Goal: Check status: Check status

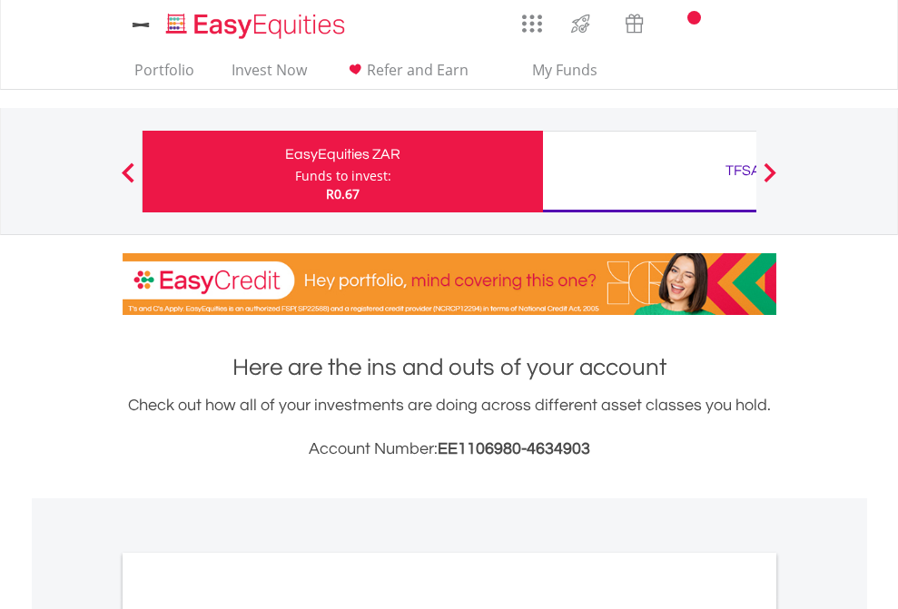
click at [295, 172] on div "Funds to invest:" at bounding box center [343, 176] width 96 height 18
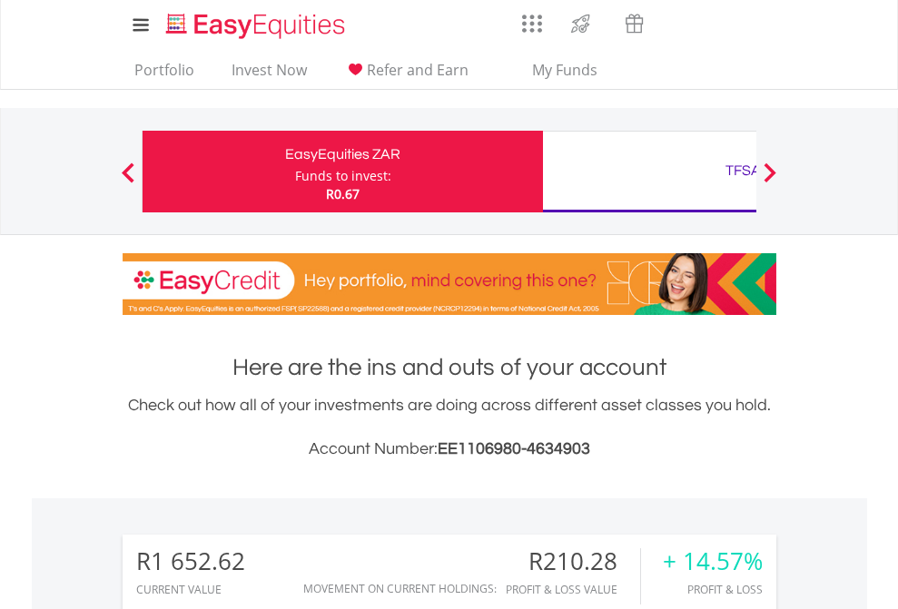
scroll to position [174, 285]
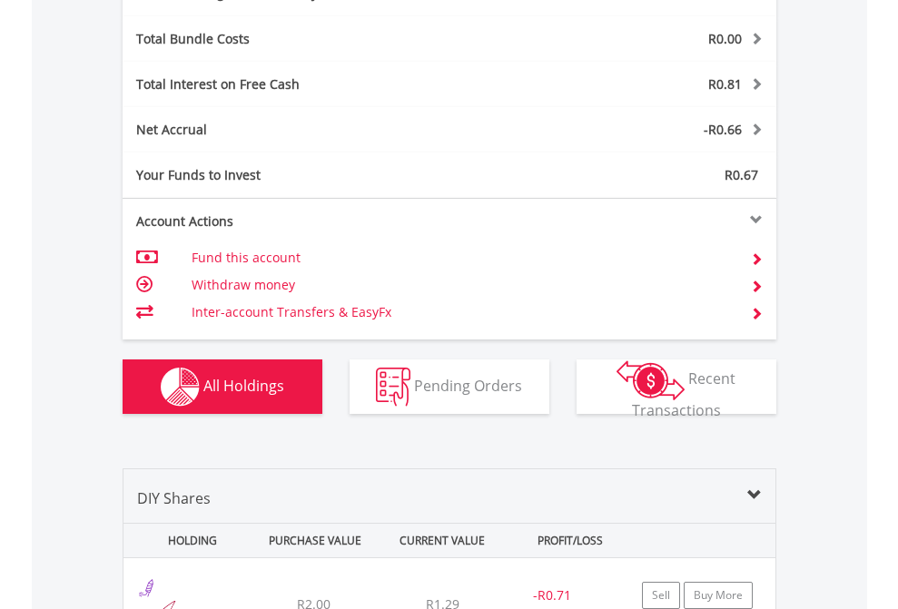
scroll to position [2165, 0]
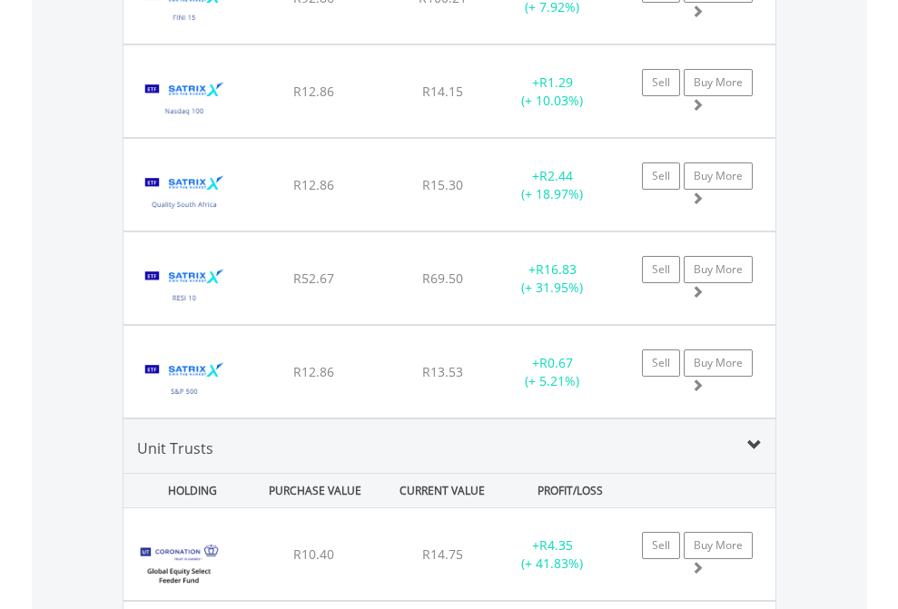
scroll to position [174, 285]
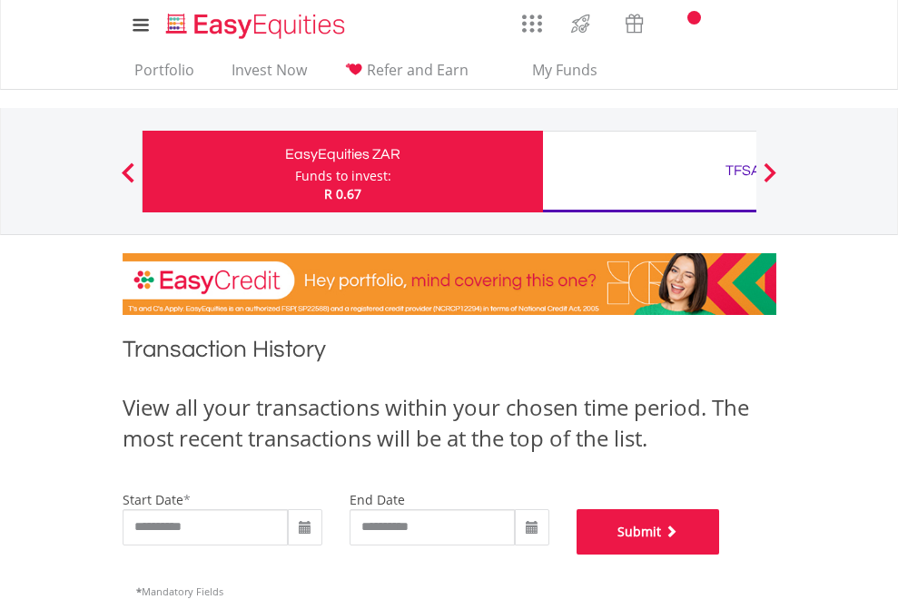
click at [720, 555] on button "Submit" at bounding box center [648, 531] width 143 height 45
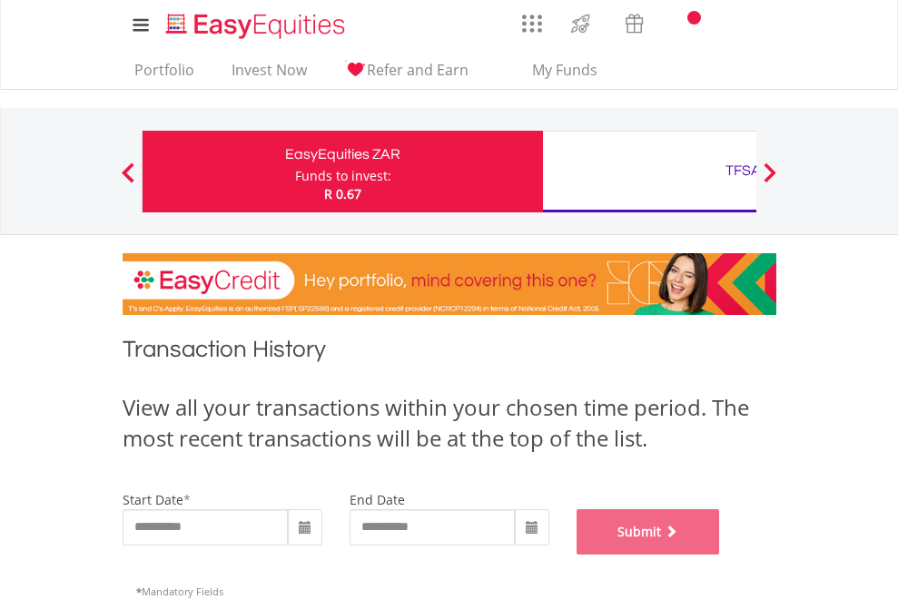
scroll to position [736, 0]
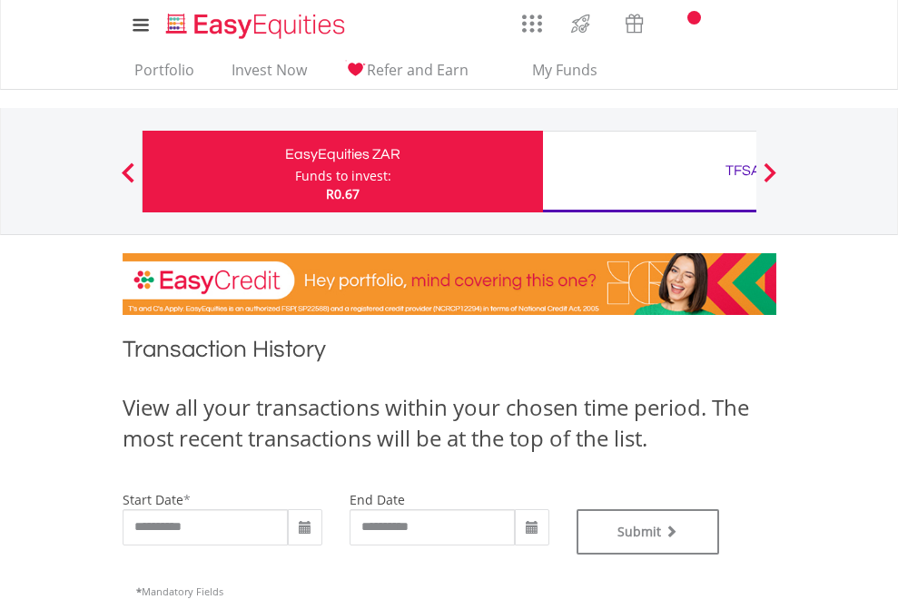
click at [649, 172] on div "TFSA" at bounding box center [743, 170] width 379 height 25
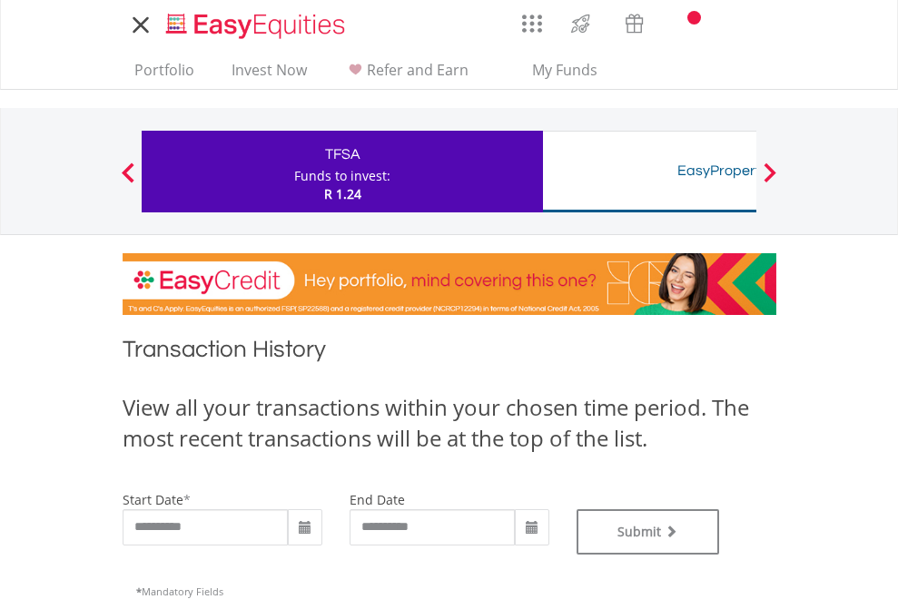
type input "**********"
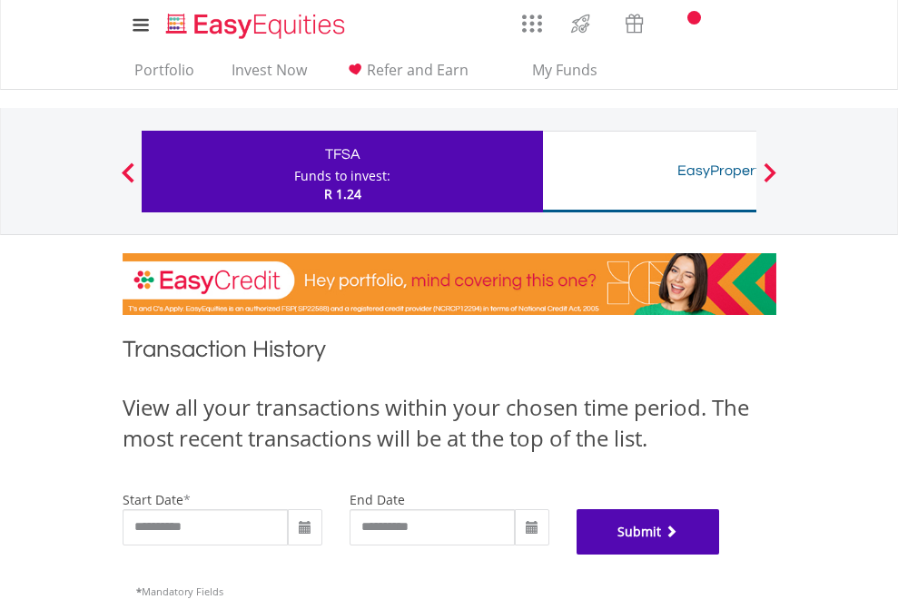
click at [720, 555] on button "Submit" at bounding box center [648, 531] width 143 height 45
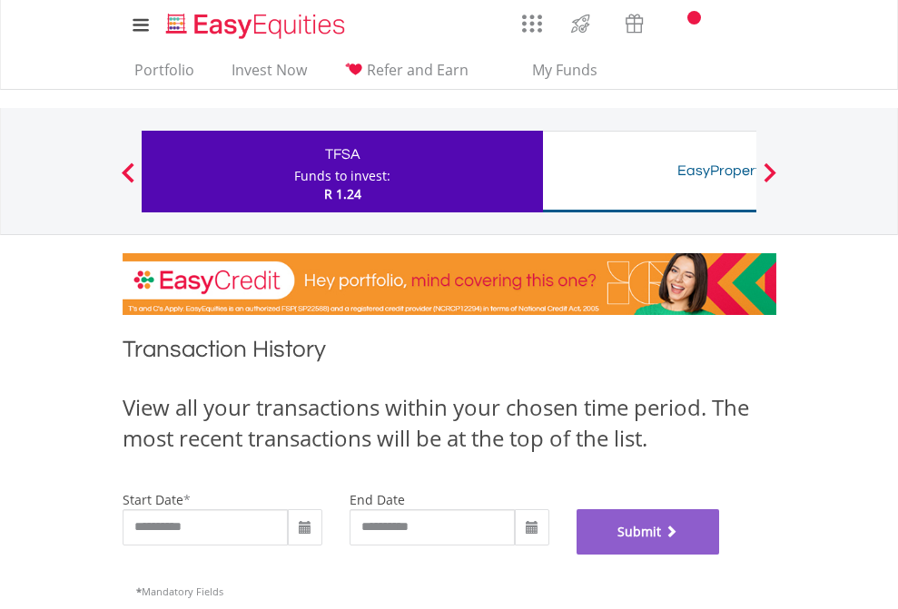
scroll to position [736, 0]
